Goal: Task Accomplishment & Management: Complete application form

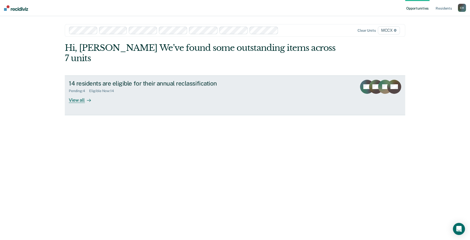
click at [74, 93] on div "View all" at bounding box center [83, 98] width 28 height 10
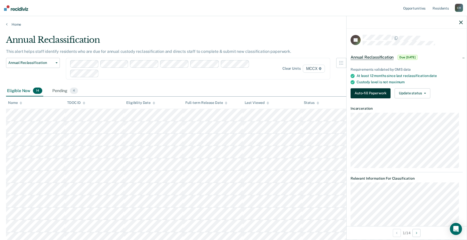
click at [357, 91] on button "Auto-fill Paperwork" at bounding box center [370, 93] width 40 height 10
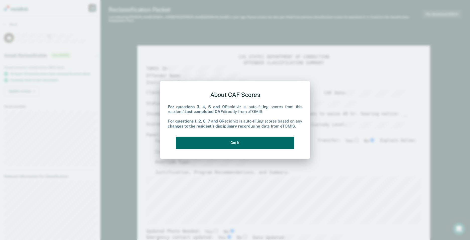
click at [238, 149] on div "About CAF Scores For questions 3, 4, 5 and 9 Recidiviz is auto-filling scores f…" at bounding box center [235, 119] width 135 height 64
drag, startPoint x: 238, startPoint y: 144, endPoint x: 244, endPoint y: 137, distance: 8.9
click at [238, 144] on button "Got it" at bounding box center [235, 142] width 119 height 12
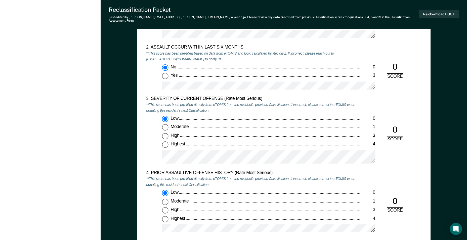
scroll to position [553, 0]
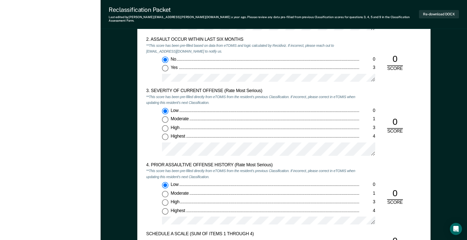
click at [148, 132] on div "Low 0 Moderate 1 High 3 Highest 4" at bounding box center [252, 134] width 213 height 52
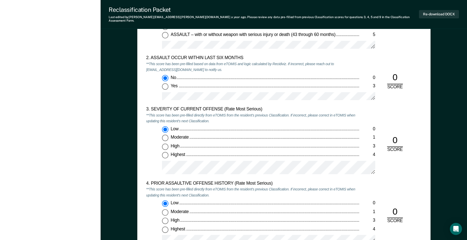
scroll to position [578, 0]
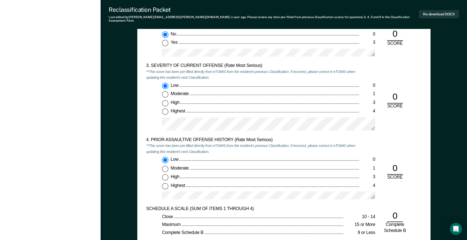
click at [152, 103] on div "Low 0 Moderate 1 High 3 Highest 4" at bounding box center [252, 109] width 213 height 52
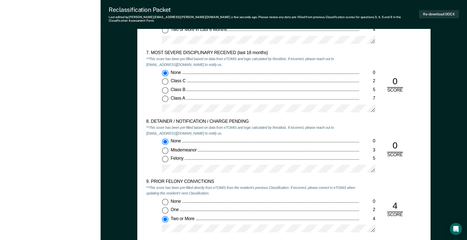
scroll to position [955, 0]
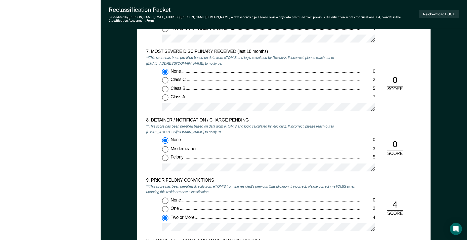
click at [153, 101] on div "None 0 Class C 2 Class B 5 Class A 7" at bounding box center [252, 92] width 213 height 47
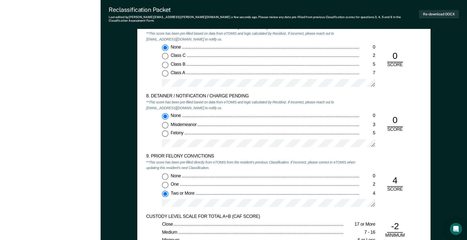
scroll to position [1005, 0]
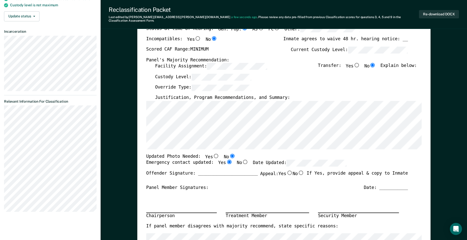
scroll to position [75, 0]
click at [2, 110] on section "Back JG Annual Reclassification Due [DATE] Requirements validated by OMS data A…" at bounding box center [50, 81] width 101 height 280
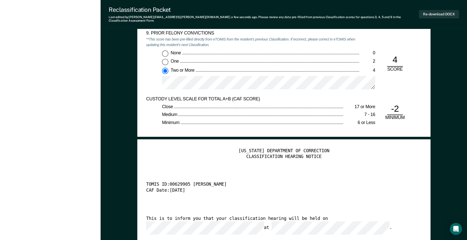
scroll to position [1156, 0]
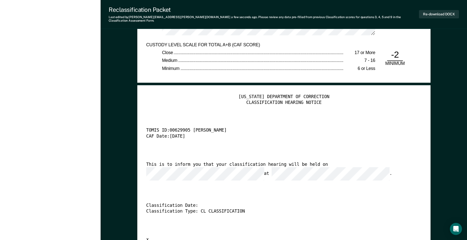
click at [307, 162] on div "This is to inform you that your classification hearing will be held on at ." at bounding box center [277, 171] width 262 height 19
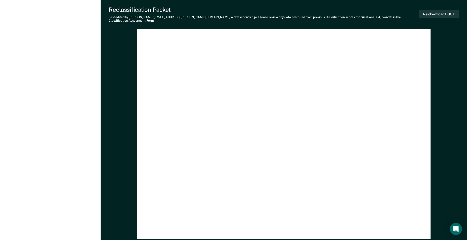
scroll to position [1419, 0]
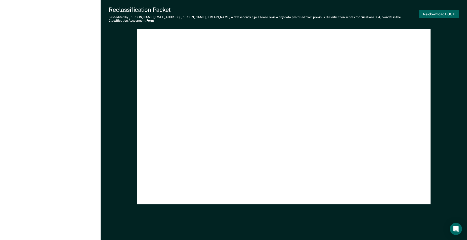
click at [437, 11] on button "Re-download DOCX" at bounding box center [439, 14] width 40 height 8
click at [232, 49] on div "[US_STATE] DEPARTMENT OF CORRECTION CLASSIFICATION HEARING NOTICE TOMIS ID: 006…" at bounding box center [283, 13] width 275 height 364
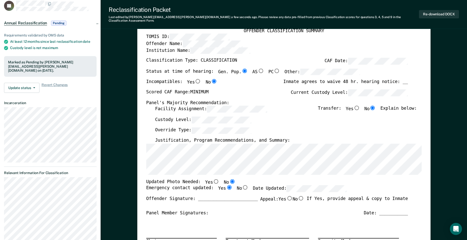
scroll to position [0, 0]
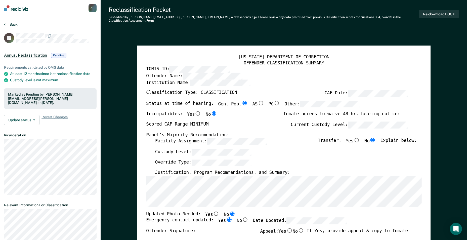
click at [8, 23] on button "Back" at bounding box center [11, 24] width 14 height 5
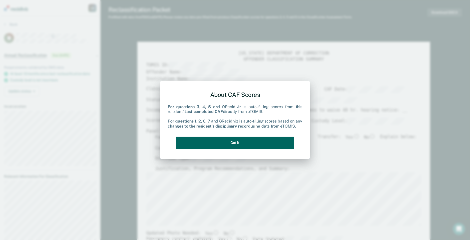
click at [265, 143] on button "Got it" at bounding box center [235, 142] width 119 height 12
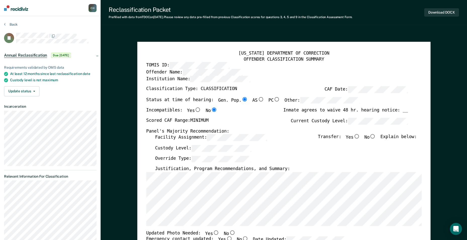
click at [376, 136] on input "No" at bounding box center [372, 136] width 7 height 5
type textarea "x"
radio input "true"
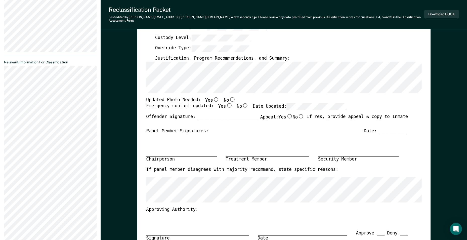
scroll to position [126, 0]
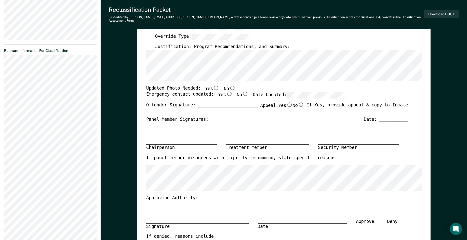
drag, startPoint x: 226, startPoint y: 84, endPoint x: 223, endPoint y: 89, distance: 5.7
click at [229, 85] on input "No" at bounding box center [232, 87] width 7 height 5
type textarea "x"
radio input "true"
click at [226, 92] on input "Yes" at bounding box center [229, 94] width 7 height 5
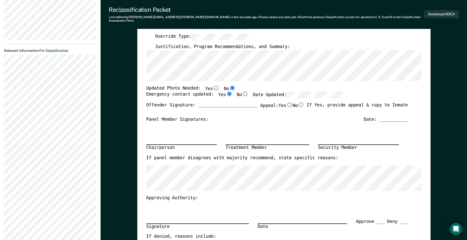
type textarea "x"
radio input "true"
click at [3, 62] on section "Back TJ Annual Reclassification Due [DATE] Requirements validated by OMS data A…" at bounding box center [50, 75] width 101 height 370
click at [3, 114] on section "Back TJ Annual Reclassification Due [DATE] Requirements validated by OMS data A…" at bounding box center [50, 75] width 101 height 370
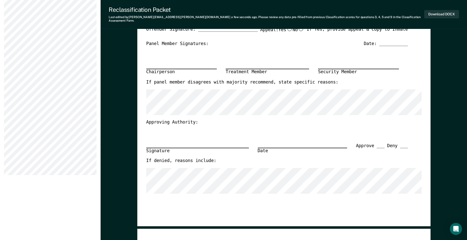
scroll to position [151, 0]
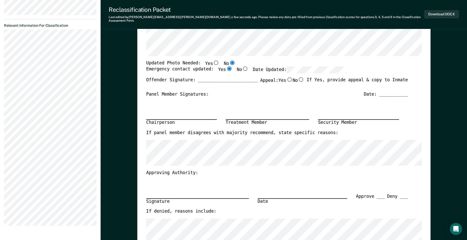
click at [2, 68] on section "Back TJ Annual Reclassification Due [DATE] Requirements validated by OMS data A…" at bounding box center [50, 50] width 101 height 370
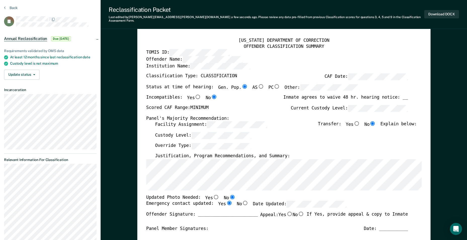
scroll to position [0, 0]
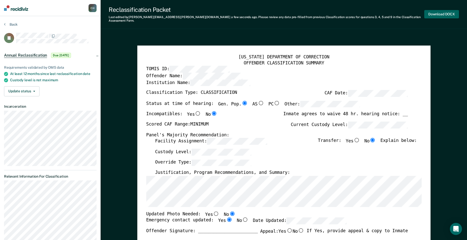
click at [430, 13] on button "Download DOCX" at bounding box center [441, 14] width 35 height 8
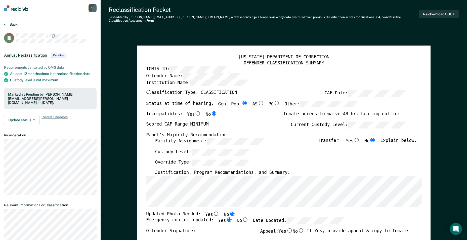
click at [13, 23] on button "Back" at bounding box center [11, 24] width 14 height 5
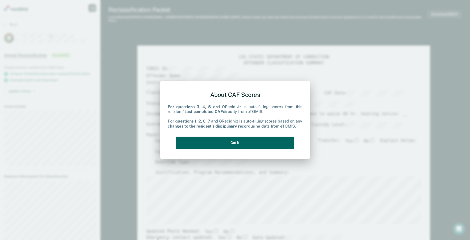
click at [237, 142] on button "Got it" at bounding box center [235, 142] width 119 height 12
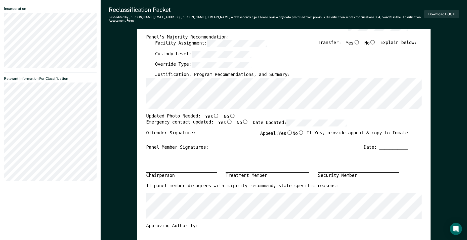
scroll to position [101, 0]
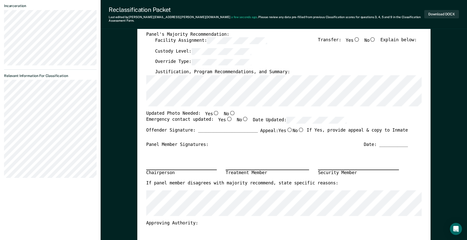
click at [213, 111] on input "Yes" at bounding box center [216, 113] width 7 height 5
type textarea "x"
radio input "true"
click at [229, 111] on input "No" at bounding box center [232, 113] width 7 height 5
type textarea "x"
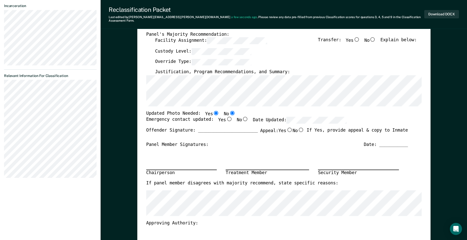
radio input "false"
radio input "true"
click at [226, 117] on input "Yes" at bounding box center [229, 119] width 7 height 5
type textarea "x"
radio input "true"
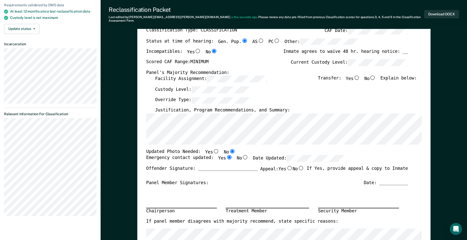
scroll to position [75, 0]
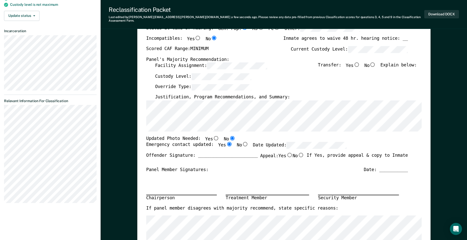
click at [2, 176] on section "Back JL Annual Reclassification Due [DATE] Requirements validated by OMS data A…" at bounding box center [50, 77] width 101 height 272
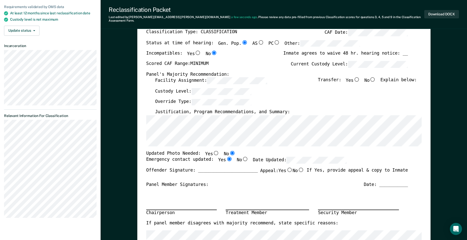
scroll to position [0, 0]
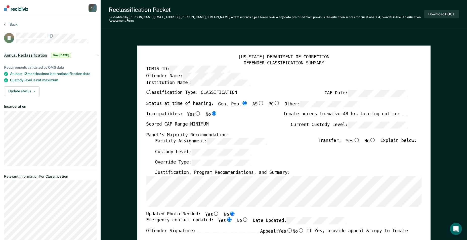
click at [376, 138] on input "No" at bounding box center [372, 140] width 7 height 5
type textarea "x"
radio input "true"
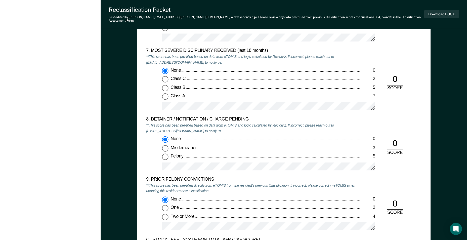
scroll to position [1005, 0]
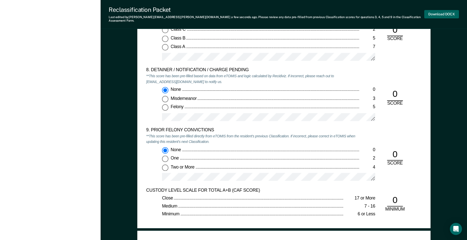
click at [449, 10] on button "Download DOCX" at bounding box center [441, 14] width 35 height 8
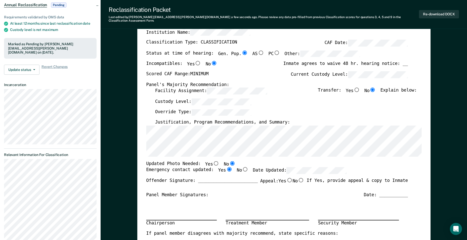
scroll to position [0, 0]
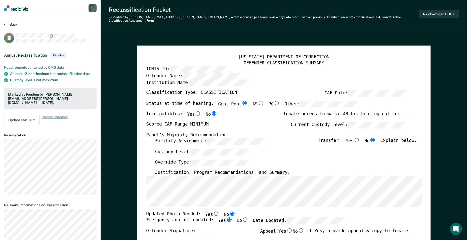
click at [13, 24] on button "Back" at bounding box center [11, 24] width 14 height 5
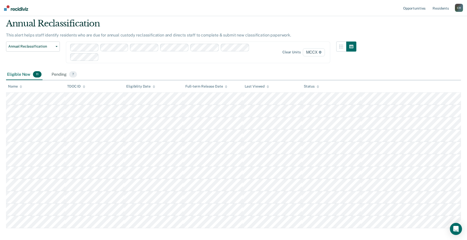
scroll to position [25, 0]
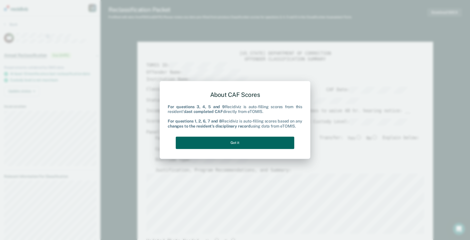
click at [244, 143] on button "Got it" at bounding box center [235, 142] width 119 height 12
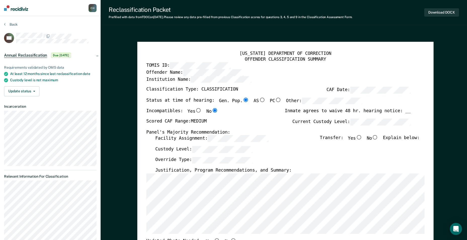
click at [377, 138] on input "No" at bounding box center [375, 137] width 7 height 5
type textarea "x"
radio input "true"
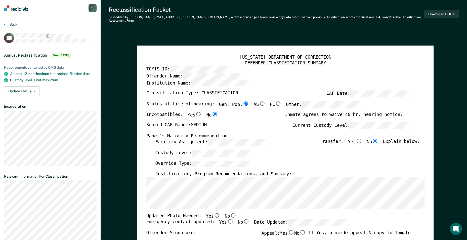
click at [195, 112] on input "Yes" at bounding box center [198, 114] width 7 height 5
type textarea "x"
radio input "true"
radio input "false"
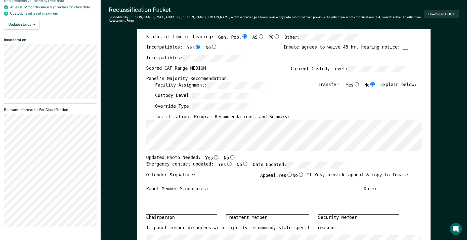
scroll to position [75, 0]
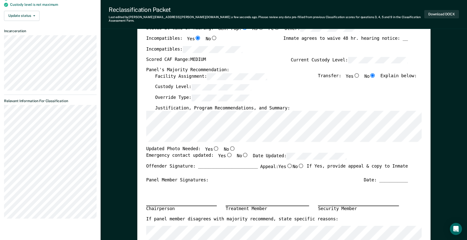
click at [213, 146] on input "Yes" at bounding box center [216, 148] width 7 height 5
type textarea "x"
radio input "true"
click at [226, 153] on input "Yes" at bounding box center [229, 155] width 7 height 5
type textarea "x"
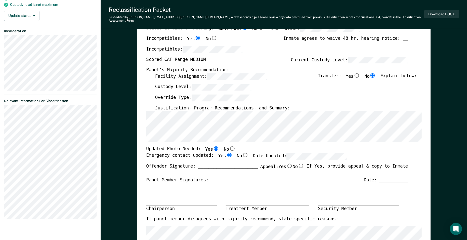
radio input "true"
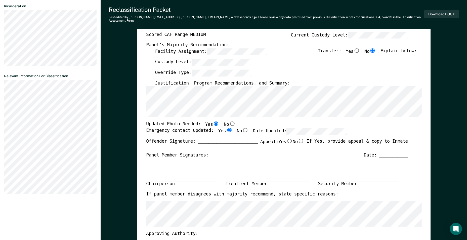
scroll to position [101, 0]
click at [3, 88] on section "Back CH Annual Reclassification Due [DATE] Requirements validated by OMS data A…" at bounding box center [50, 60] width 101 height 288
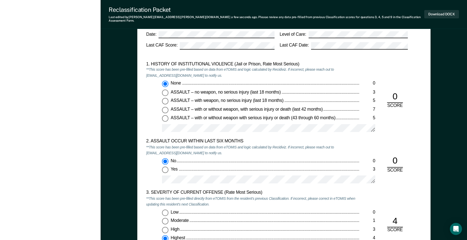
scroll to position [528, 0]
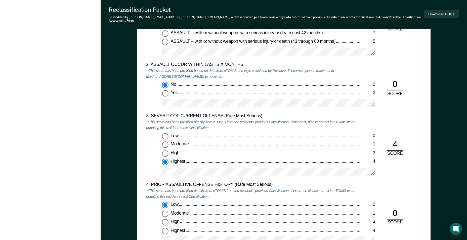
click at [162, 141] on input "Moderate 1" at bounding box center [165, 144] width 7 height 7
type textarea "x"
radio input "true"
radio input "false"
click at [166, 227] on input "Highest 4" at bounding box center [165, 230] width 7 height 7
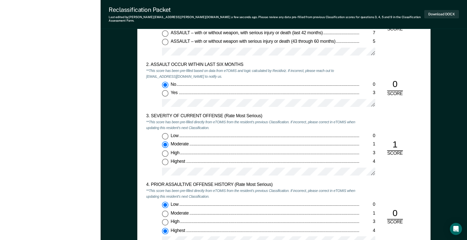
type textarea "x"
radio input "false"
radio input "true"
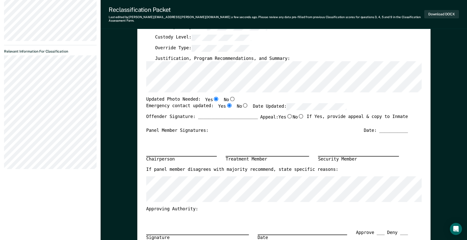
scroll to position [126, 0]
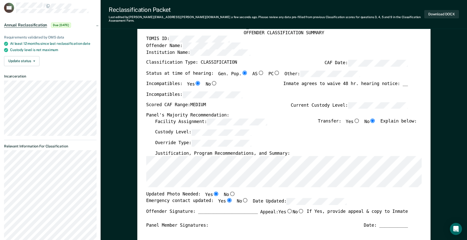
scroll to position [75, 0]
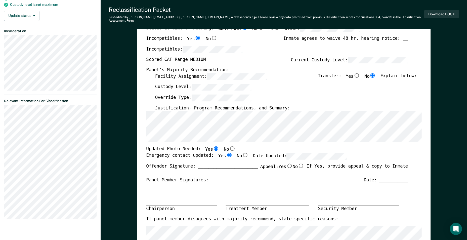
click at [0, 123] on section "Back CH Annual Reclassification Due [DATE] Requirements validated by OMS data A…" at bounding box center [50, 85] width 101 height 288
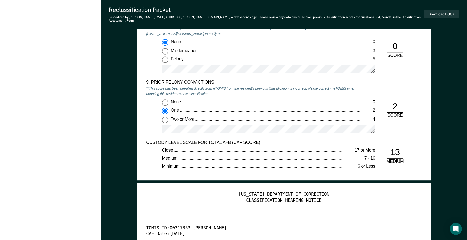
scroll to position [1056, 0]
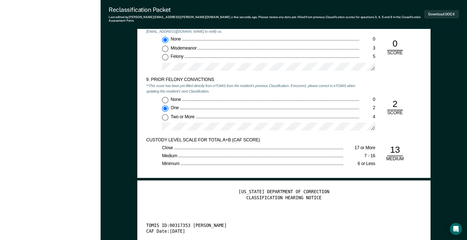
click at [165, 114] on input "Two or More 4" at bounding box center [165, 117] width 7 height 7
type textarea "x"
radio input "false"
radio input "true"
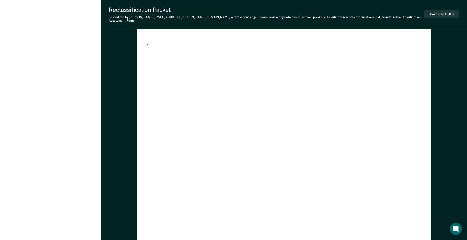
scroll to position [1419, 0]
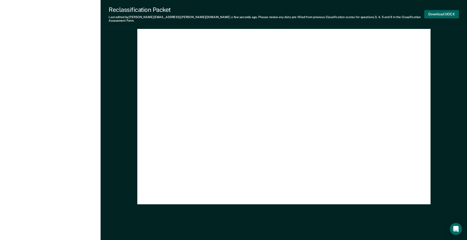
click at [444, 11] on button "Download DOCX" at bounding box center [441, 14] width 35 height 8
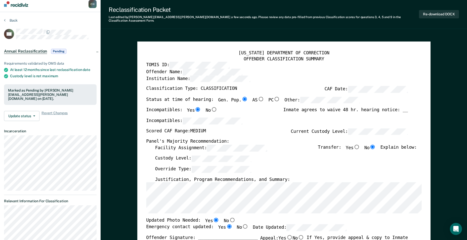
scroll to position [0, 0]
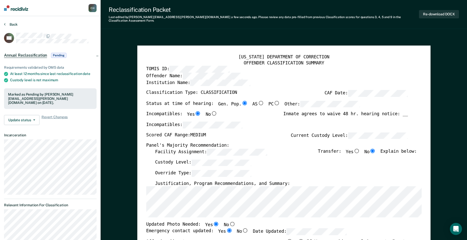
click at [9, 22] on button "Back" at bounding box center [11, 24] width 14 height 5
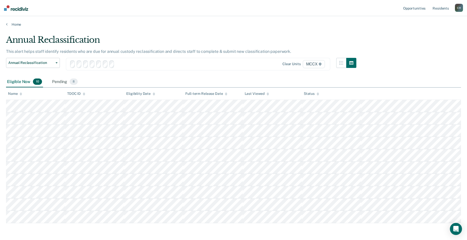
scroll to position [25, 0]
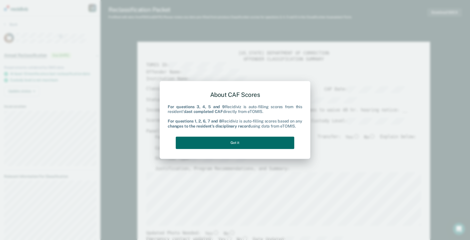
click at [248, 131] on div "About CAF Scores For questions 3, 4, 5 and 9 Recidiviz is auto-filling scores f…" at bounding box center [235, 119] width 135 height 64
drag, startPoint x: 248, startPoint y: 131, endPoint x: 254, endPoint y: 142, distance: 12.4
click at [254, 142] on button "Got it" at bounding box center [235, 142] width 119 height 12
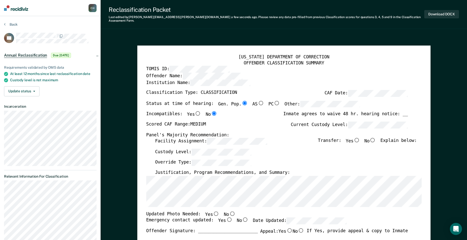
click at [376, 138] on input "No" at bounding box center [372, 140] width 7 height 5
type textarea "x"
radio input "true"
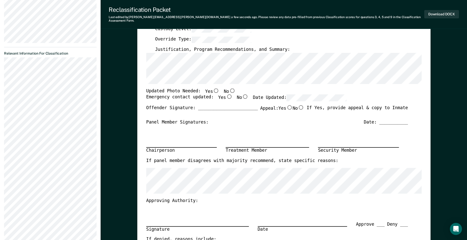
scroll to position [126, 0]
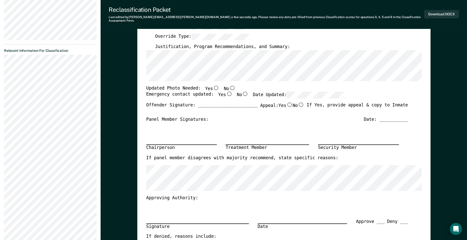
click at [229, 85] on input "No" at bounding box center [232, 87] width 7 height 5
type textarea "x"
radio input "true"
click at [226, 92] on input "Yes" at bounding box center [229, 94] width 7 height 5
type textarea "x"
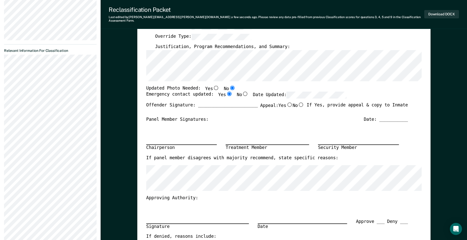
radio input "true"
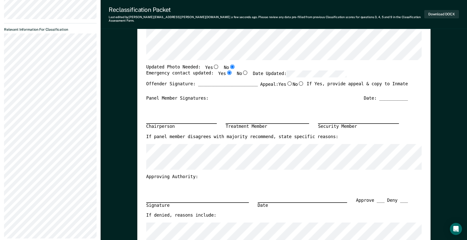
scroll to position [151, 0]
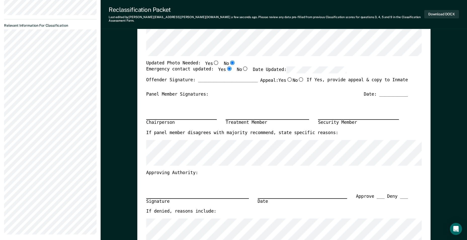
click at [1, 36] on section "Back CF Annual Reclassification Due [DATE] Requirements validated by OMS data A…" at bounding box center [50, 54] width 101 height 379
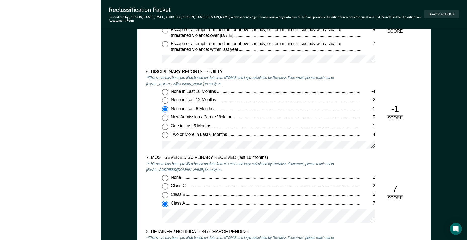
scroll to position [880, 0]
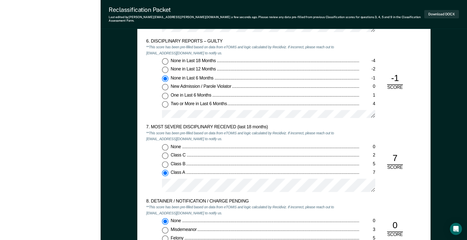
click at [161, 175] on div "None 0 Class C 2 Class B 5 Class A 7" at bounding box center [252, 170] width 213 height 52
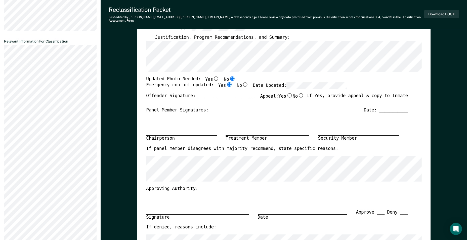
scroll to position [176, 0]
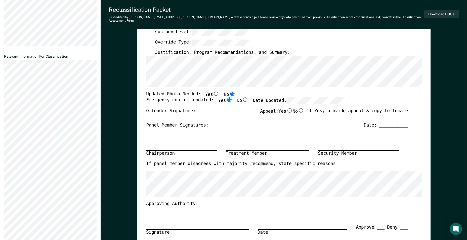
scroll to position [126, 0]
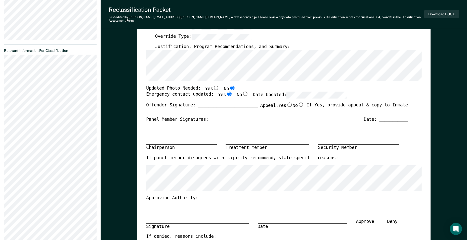
click at [2, 84] on section "Back CF Annual Reclassification Due [DATE] Requirements validated by OMS data A…" at bounding box center [50, 79] width 101 height 379
click at [3, 82] on section "Back CF Annual Reclassification Due [DATE] Requirements validated by OMS data A…" at bounding box center [50, 79] width 101 height 379
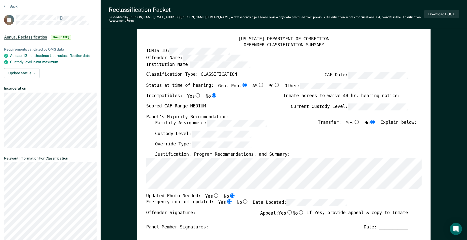
scroll to position [0, 0]
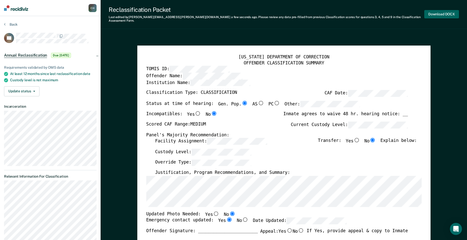
click at [433, 12] on button "Download DOCX" at bounding box center [441, 14] width 35 height 8
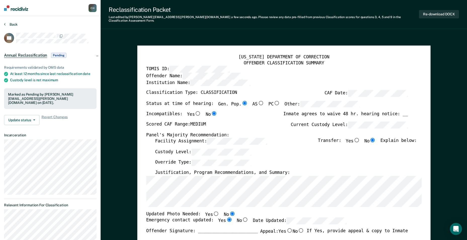
click at [11, 24] on button "Back" at bounding box center [11, 24] width 14 height 5
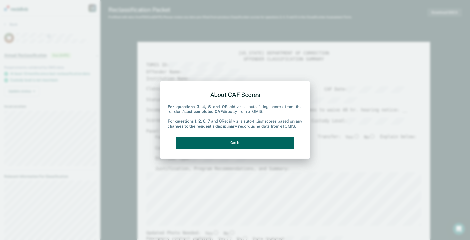
click at [234, 140] on button "Got it" at bounding box center [235, 142] width 119 height 12
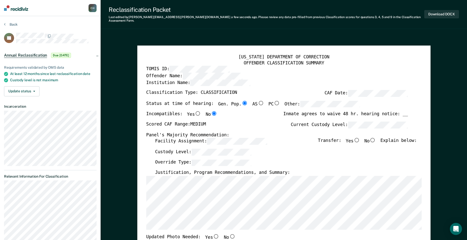
click at [373, 138] on input "No" at bounding box center [372, 140] width 7 height 5
type textarea "x"
radio input "true"
click at [195, 111] on input "Yes" at bounding box center [198, 113] width 7 height 5
type textarea "x"
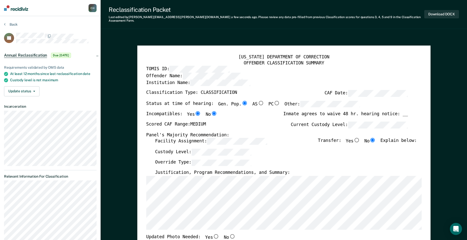
radio input "true"
radio input "false"
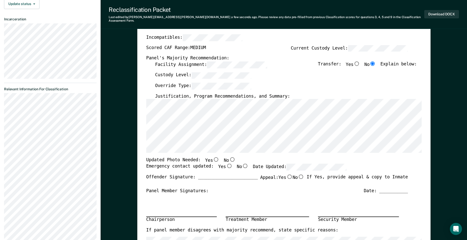
scroll to position [101, 0]
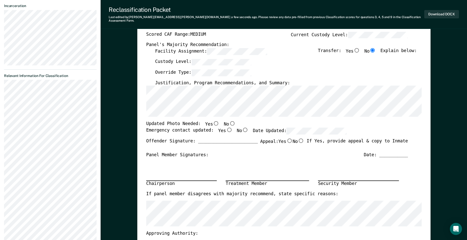
click at [229, 121] on input "No" at bounding box center [232, 123] width 7 height 5
type textarea "x"
radio input "true"
click at [226, 127] on input "Yes" at bounding box center [229, 129] width 7 height 5
type textarea "x"
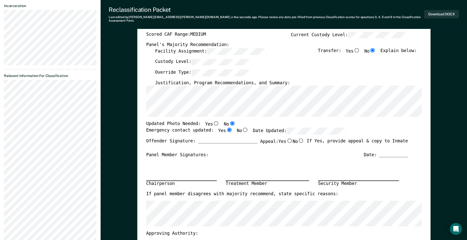
radio input "true"
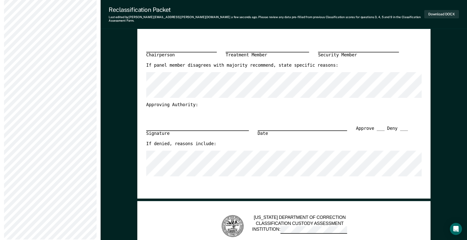
scroll to position [226, 0]
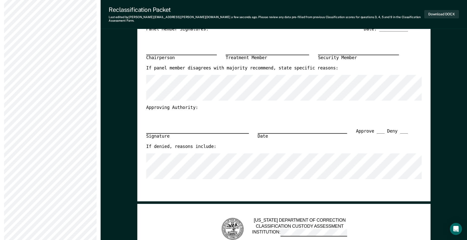
click at [3, 157] on section "Back SL Annual Reclassification Due [DATE] Requirements validated by OMS data A…" at bounding box center [50, 21] width 101 height 462
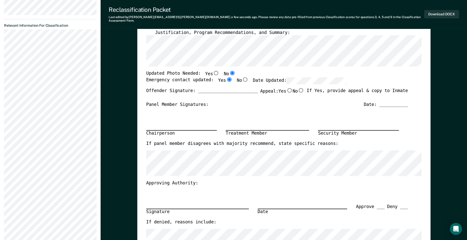
scroll to position [251, 0]
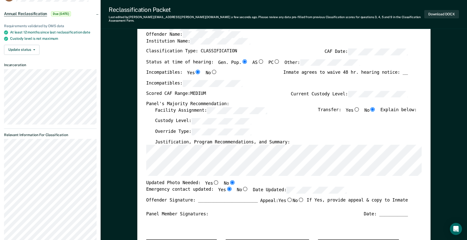
scroll to position [50, 0]
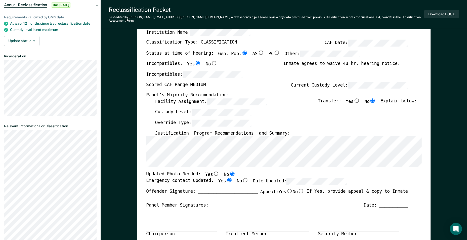
click at [435, 18] on div "Download DOCX" at bounding box center [441, 14] width 35 height 17
click at [435, 15] on button "Download DOCX" at bounding box center [441, 14] width 35 height 8
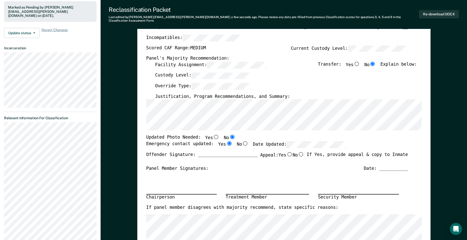
scroll to position [0, 0]
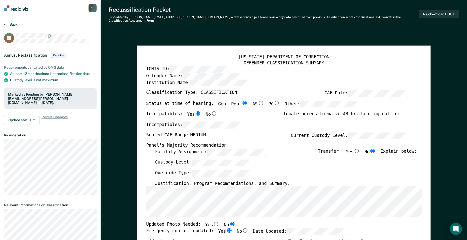
click at [15, 25] on button "Back" at bounding box center [11, 24] width 14 height 5
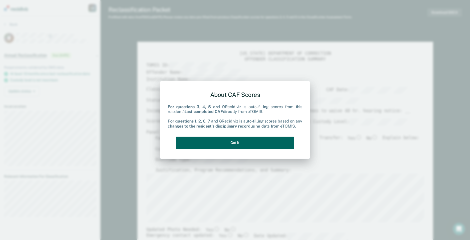
click at [250, 139] on button "Got it" at bounding box center [235, 142] width 119 height 12
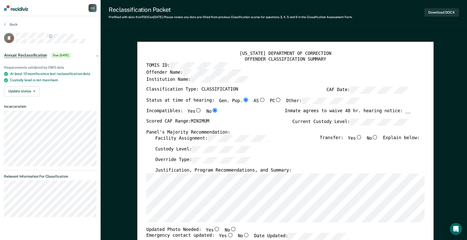
type textarea "x"
